Goal: Transaction & Acquisition: Purchase product/service

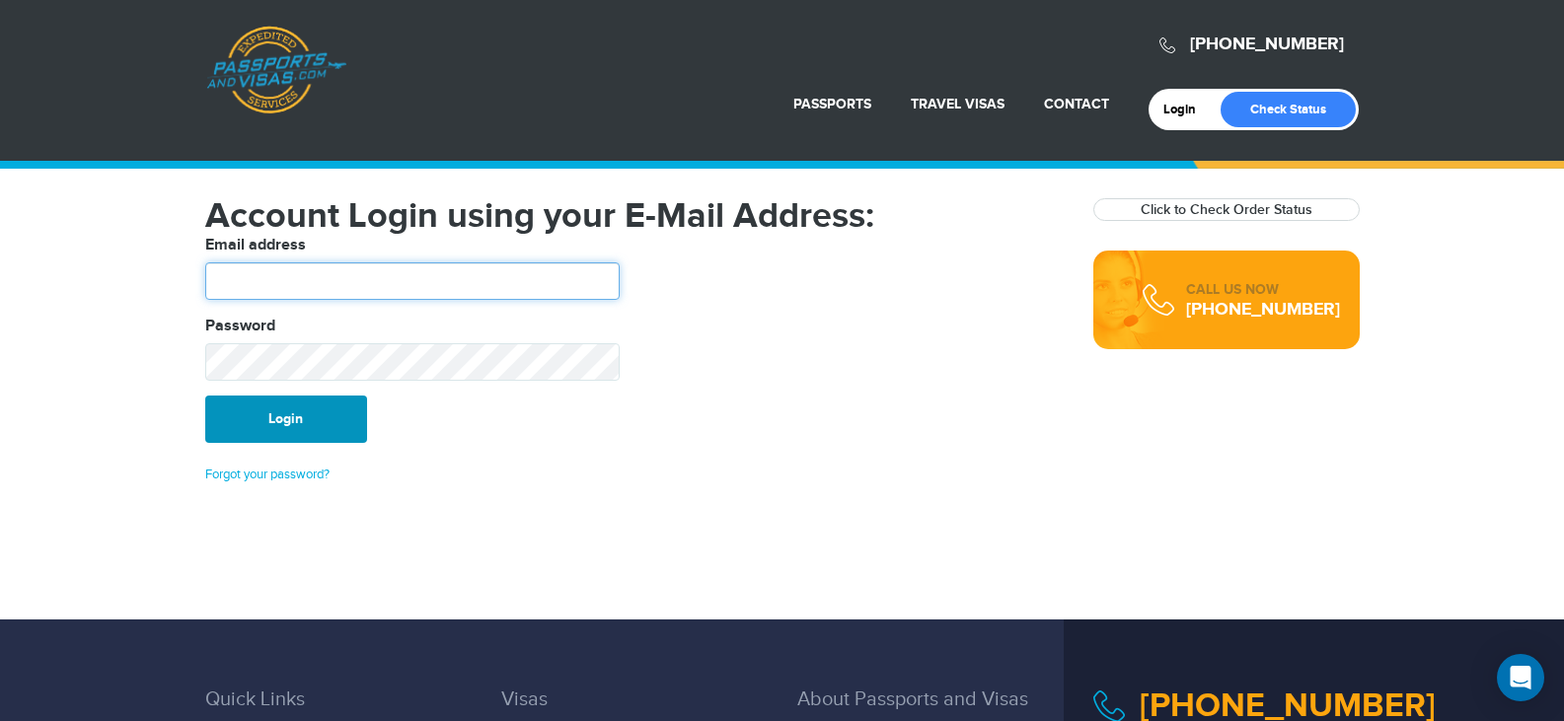
type input "*******"
click at [277, 421] on button "Login" at bounding box center [286, 419] width 162 height 47
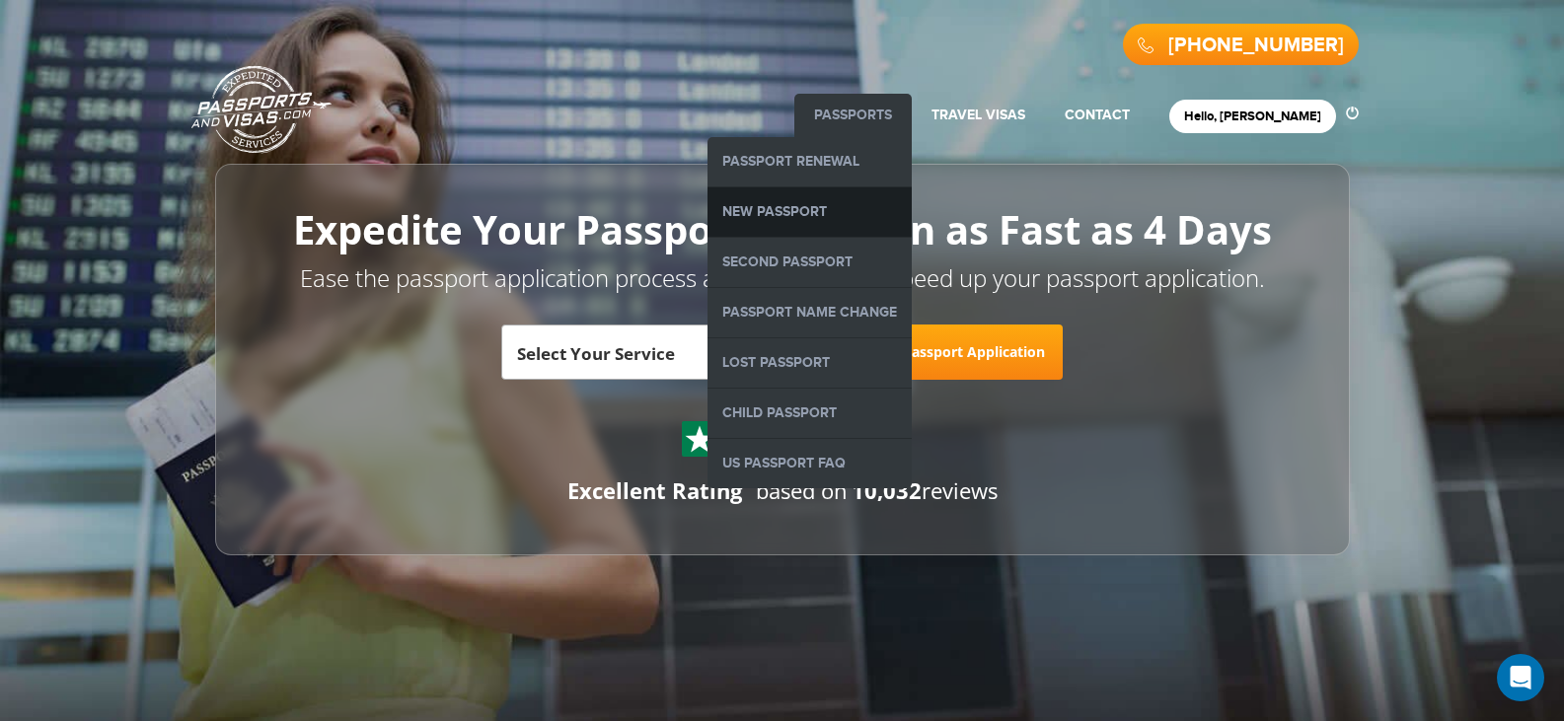
click at [887, 219] on link "New Passport" at bounding box center [810, 212] width 204 height 49
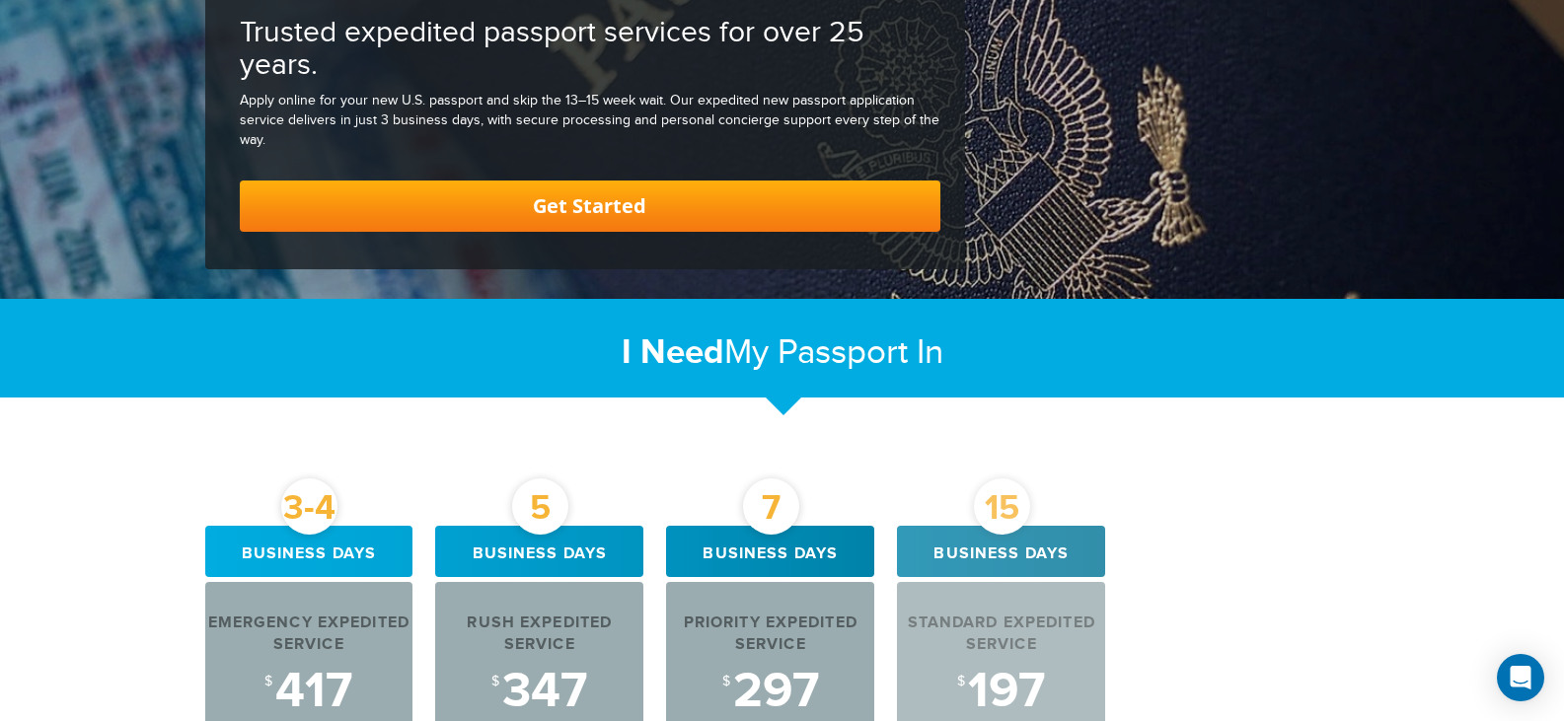
scroll to position [395, 0]
